Goal: Download file/media

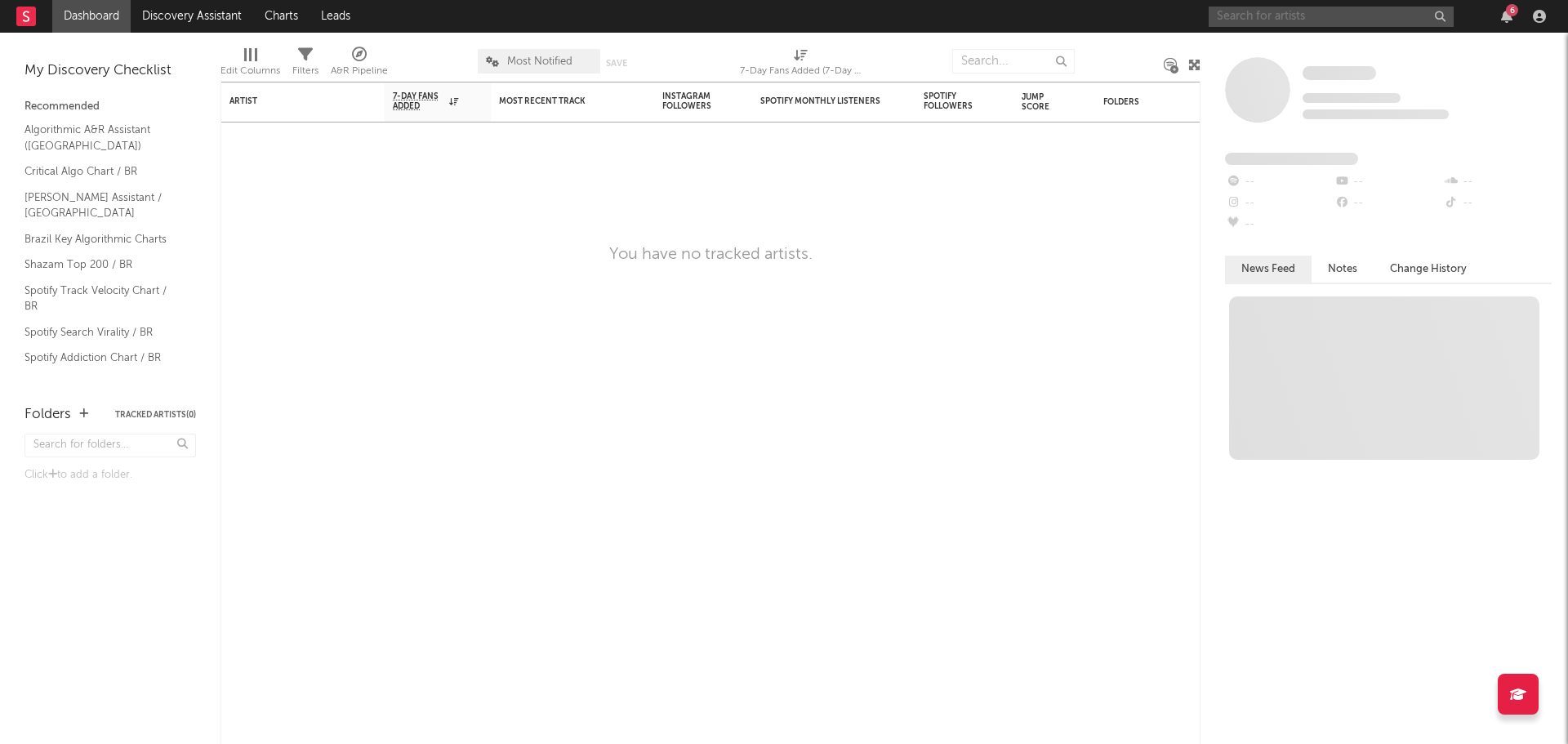
click at [1348, 20] on input "text" at bounding box center [1331, 17] width 245 height 21
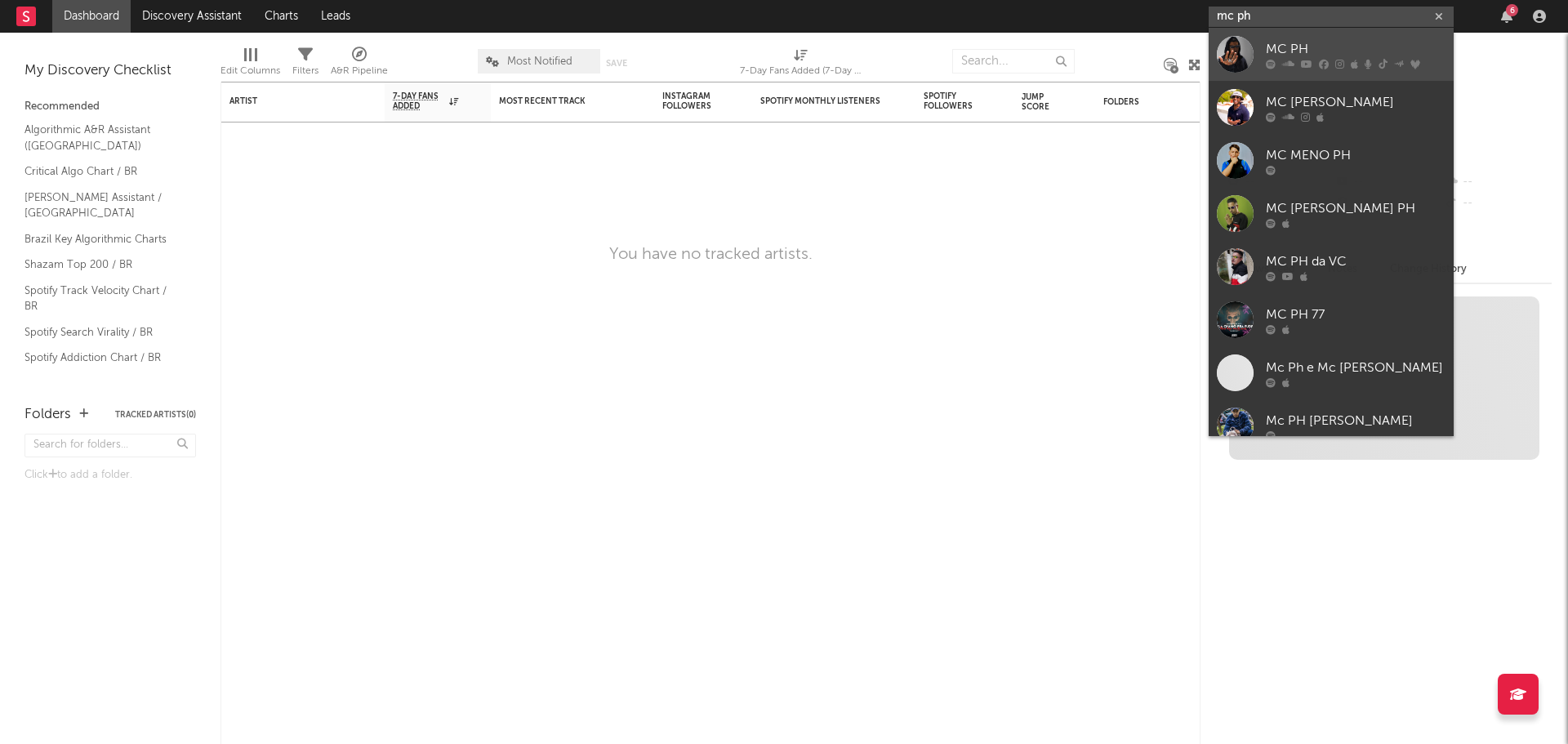
type input "mc ph"
click at [1350, 50] on div "MC PH" at bounding box center [1356, 49] width 180 height 20
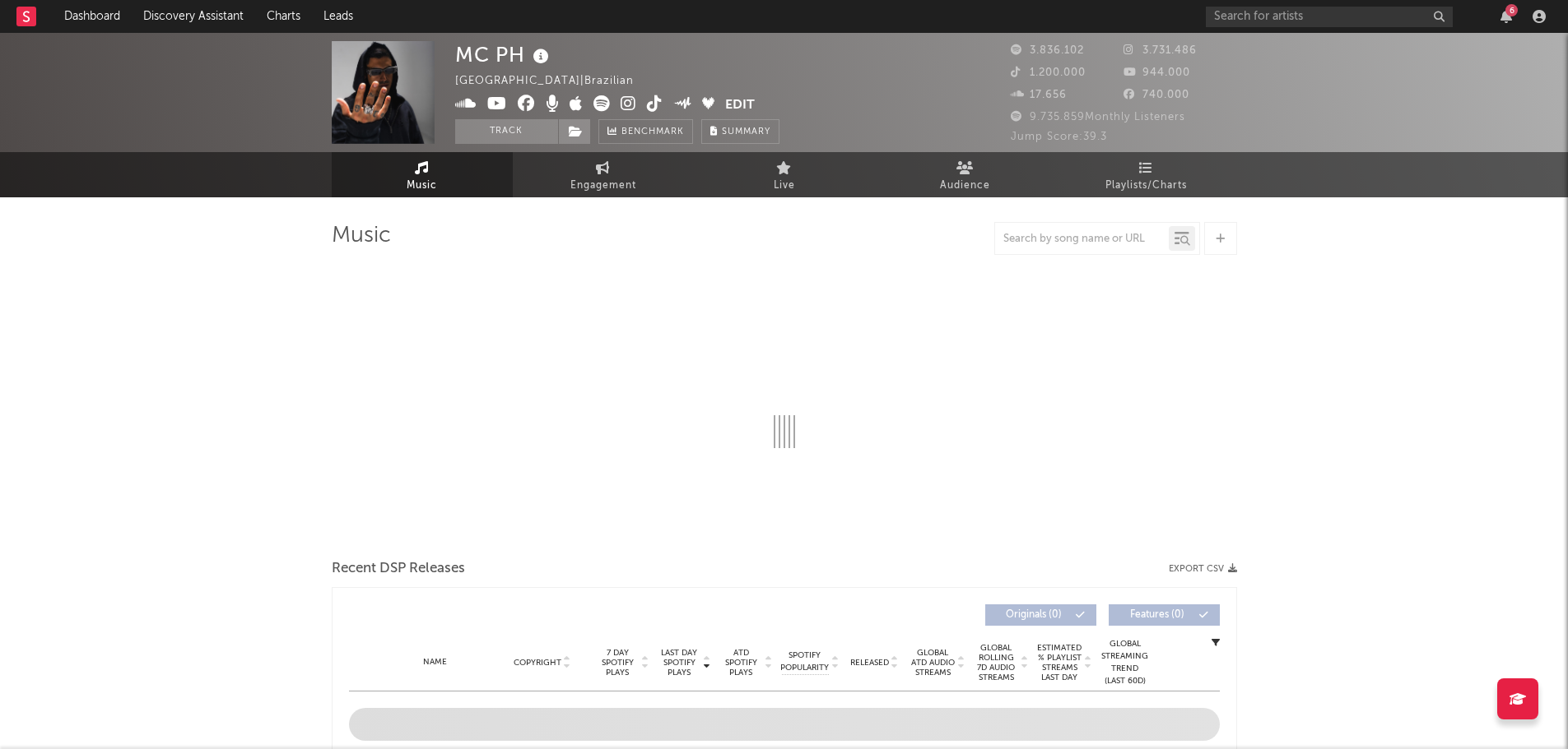
select select "6m"
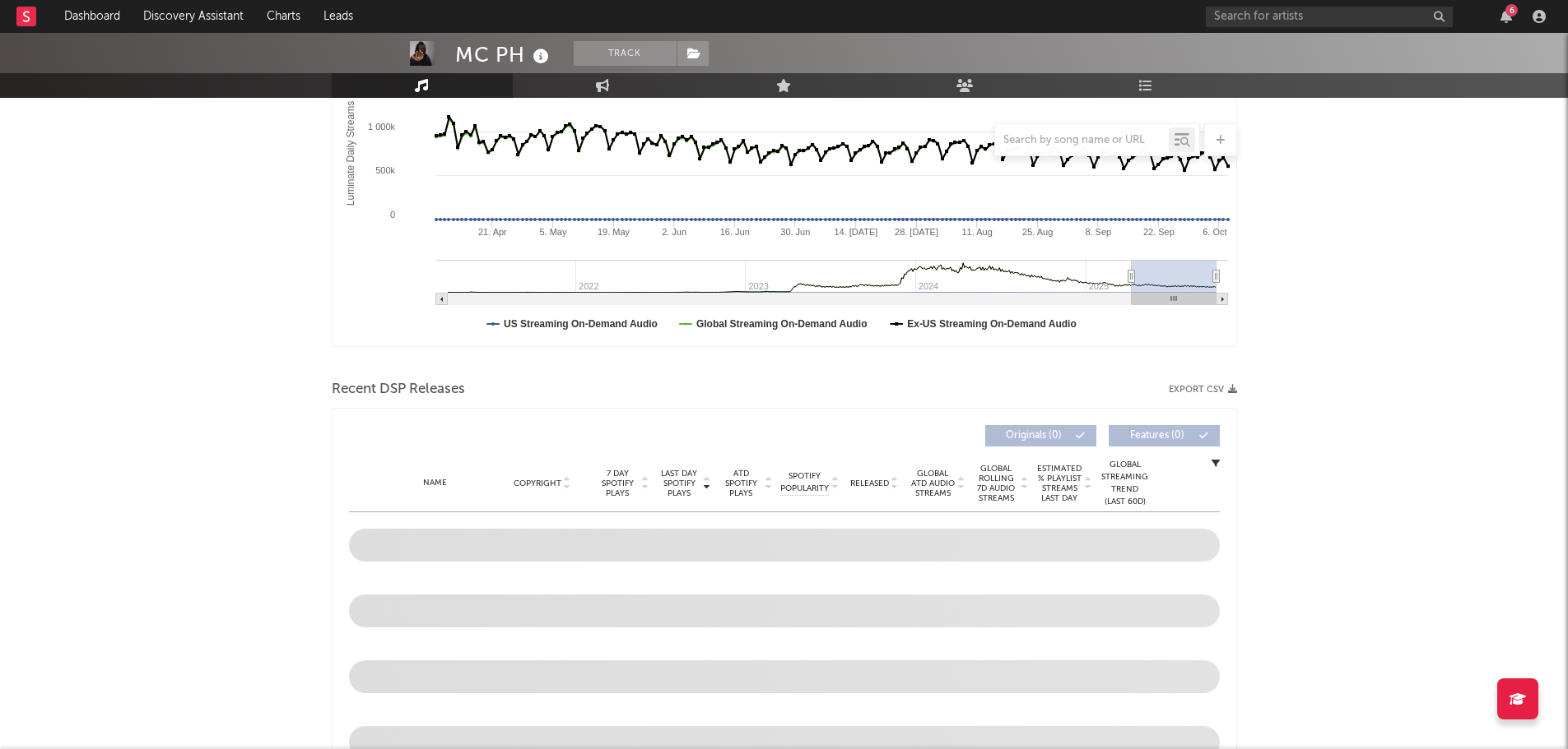
scroll to position [329, 0]
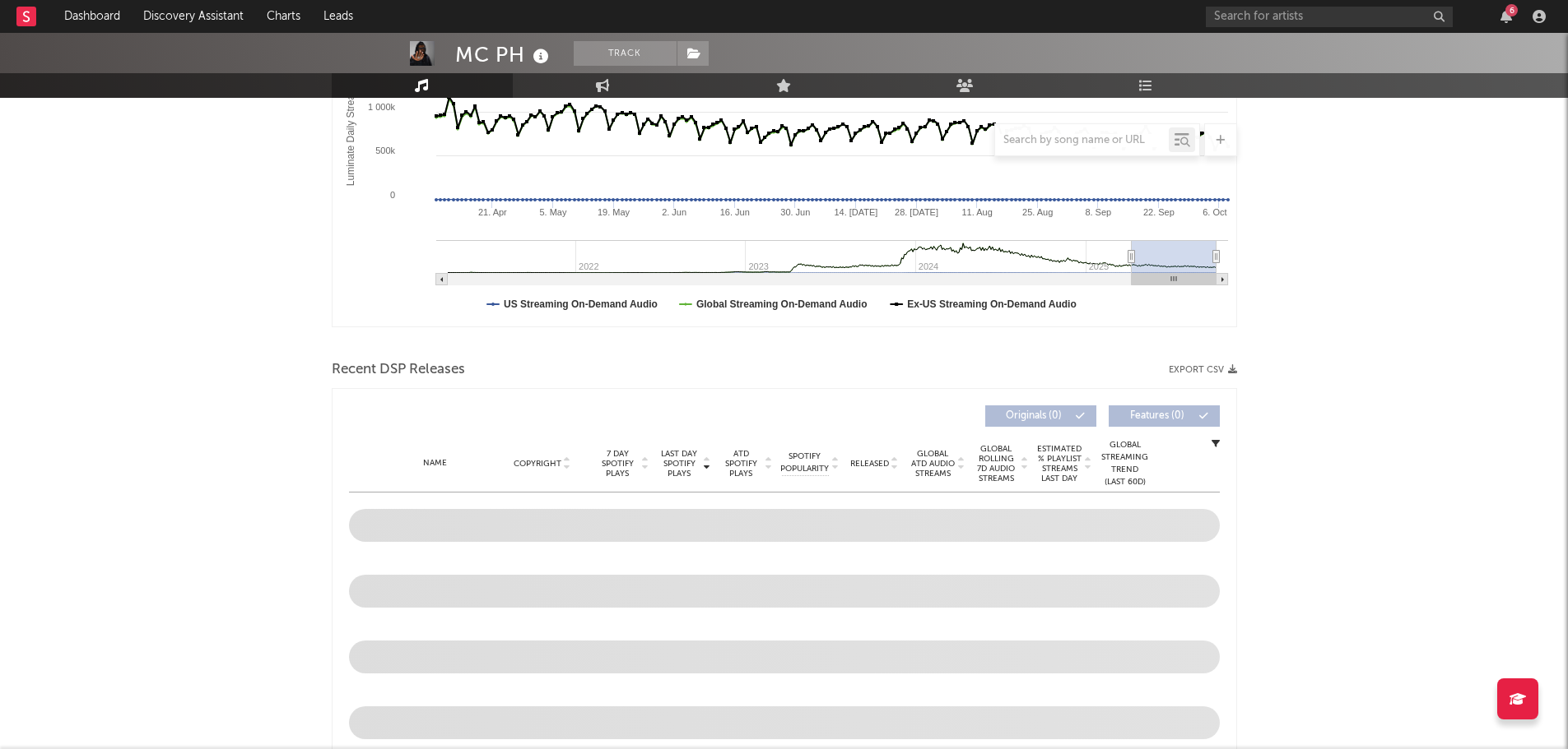
click at [1230, 371] on icon "button" at bounding box center [1232, 370] width 9 height 9
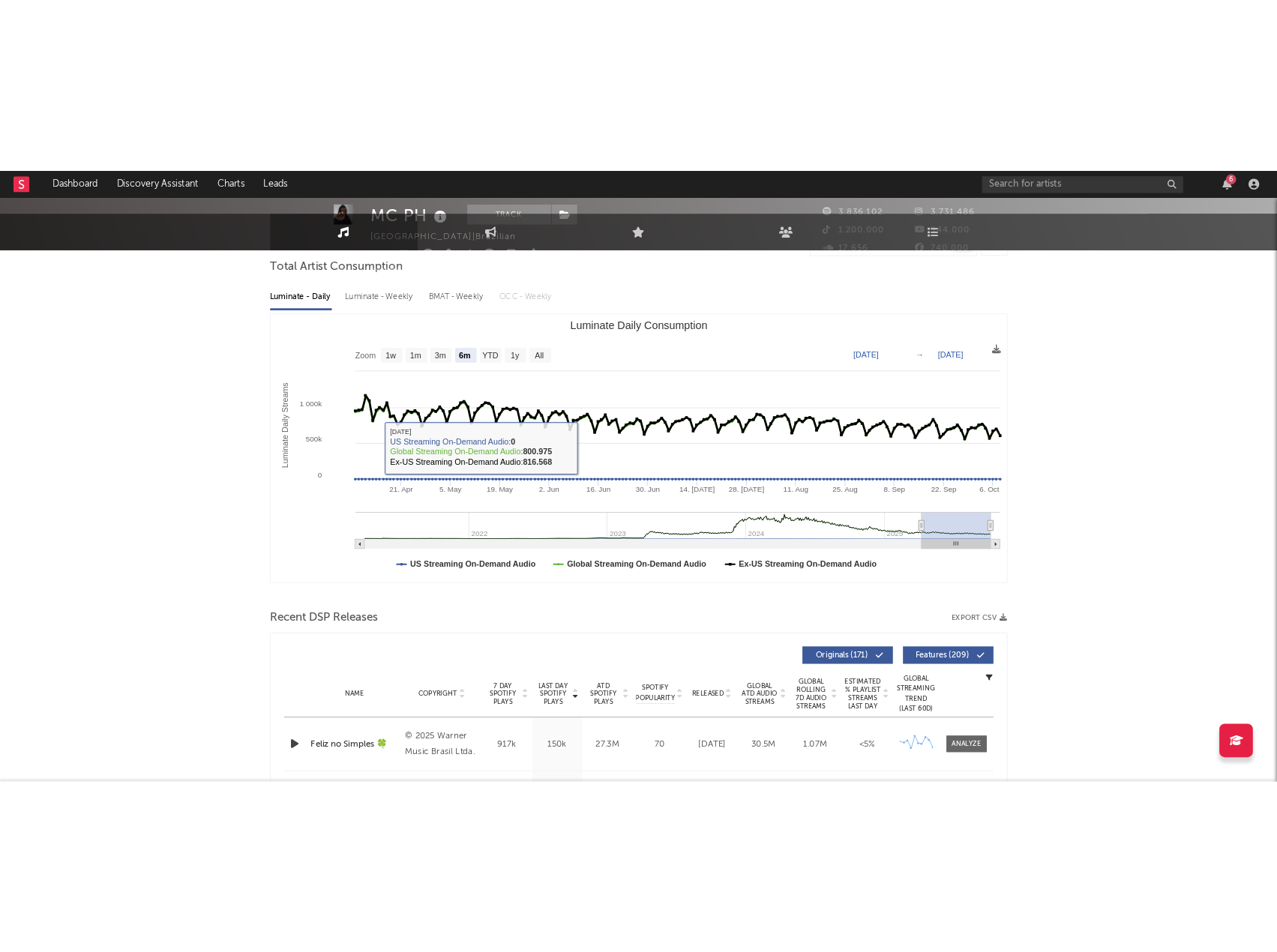
scroll to position [0, 0]
